Goal: Navigation & Orientation: Find specific page/section

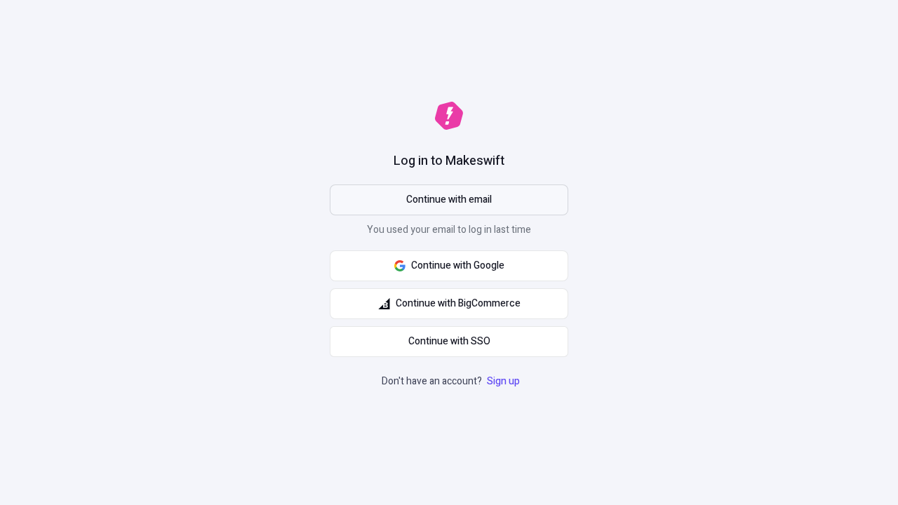
click at [449, 200] on span "Continue with email" at bounding box center [449, 199] width 86 height 15
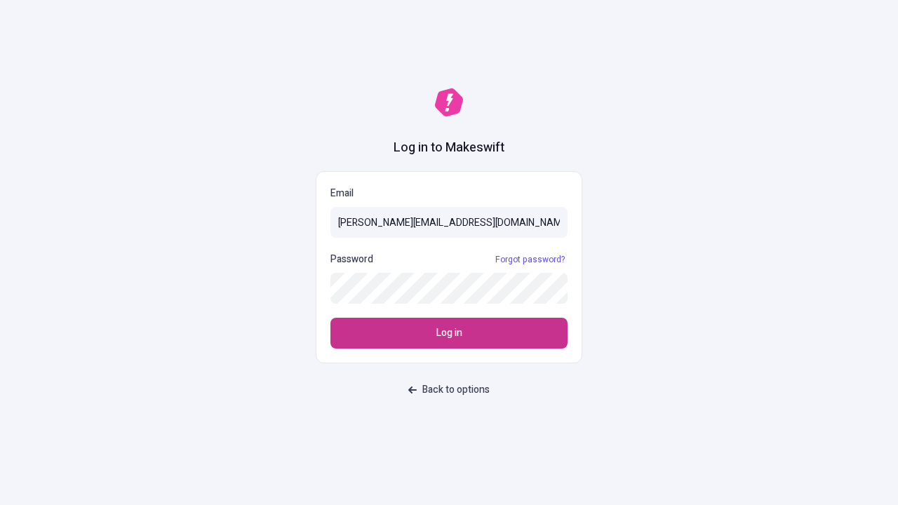
click at [449, 333] on span "Log in" at bounding box center [449, 332] width 26 height 15
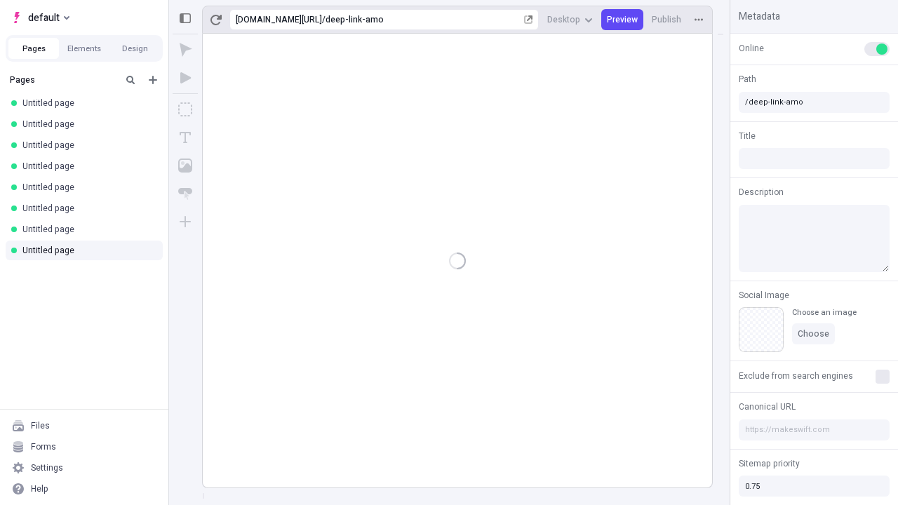
type input "/deep-link-amo"
